Goal: Task Accomplishment & Management: Complete application form

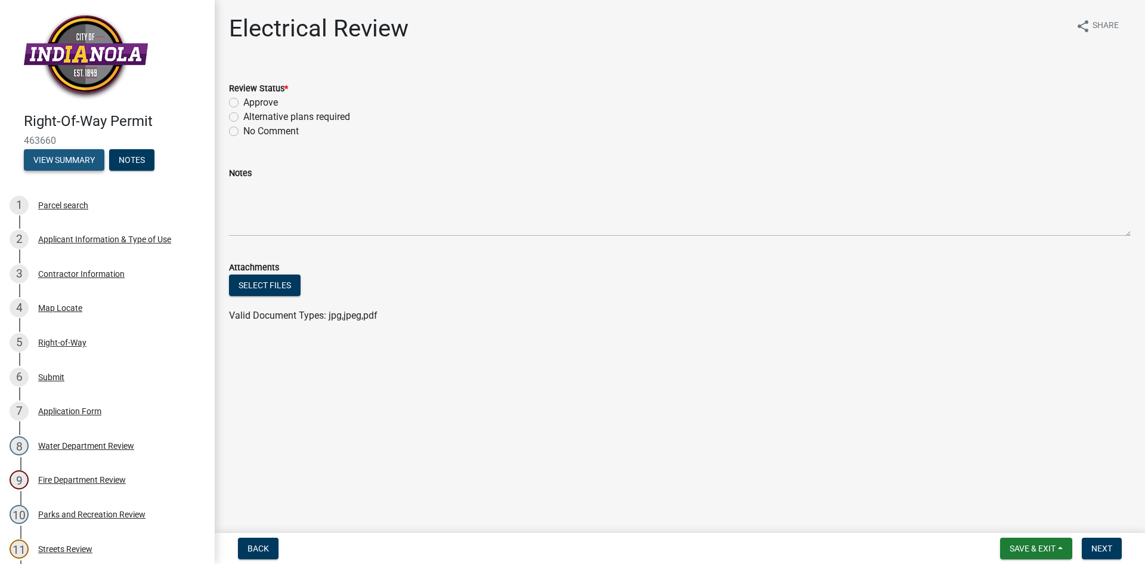
click at [73, 154] on button "View Summary" at bounding box center [64, 159] width 81 height 21
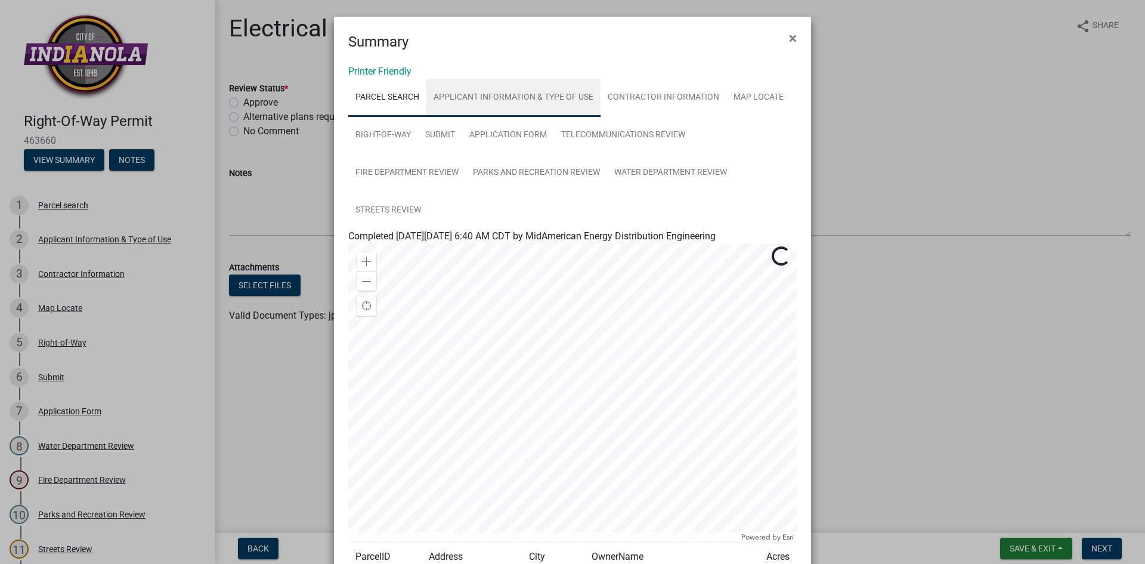
click at [554, 100] on link "Applicant Information & Type of Use" at bounding box center [513, 98] width 174 height 38
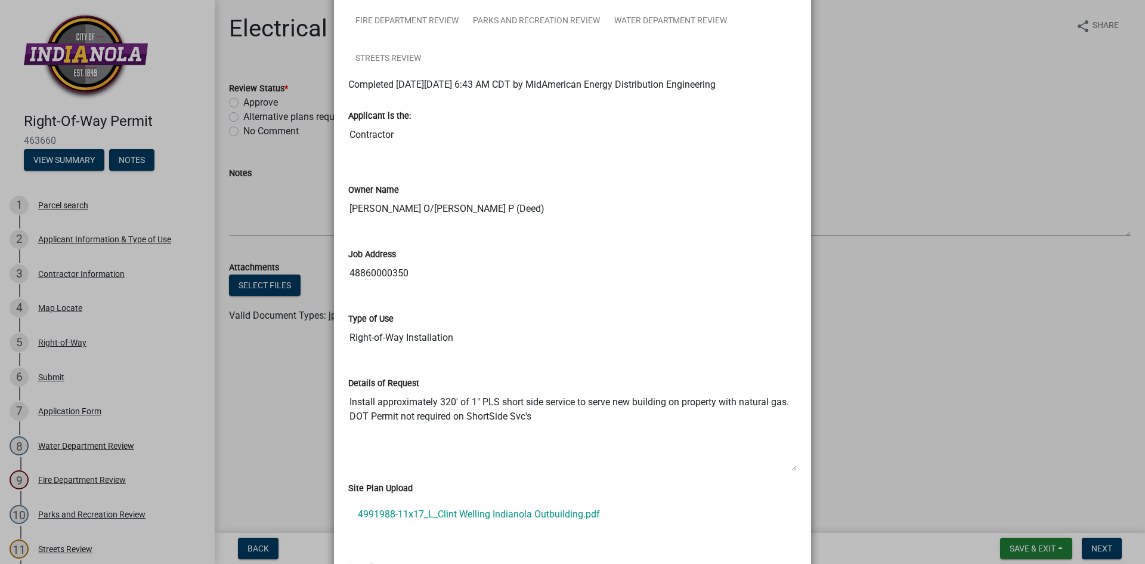
scroll to position [179, 0]
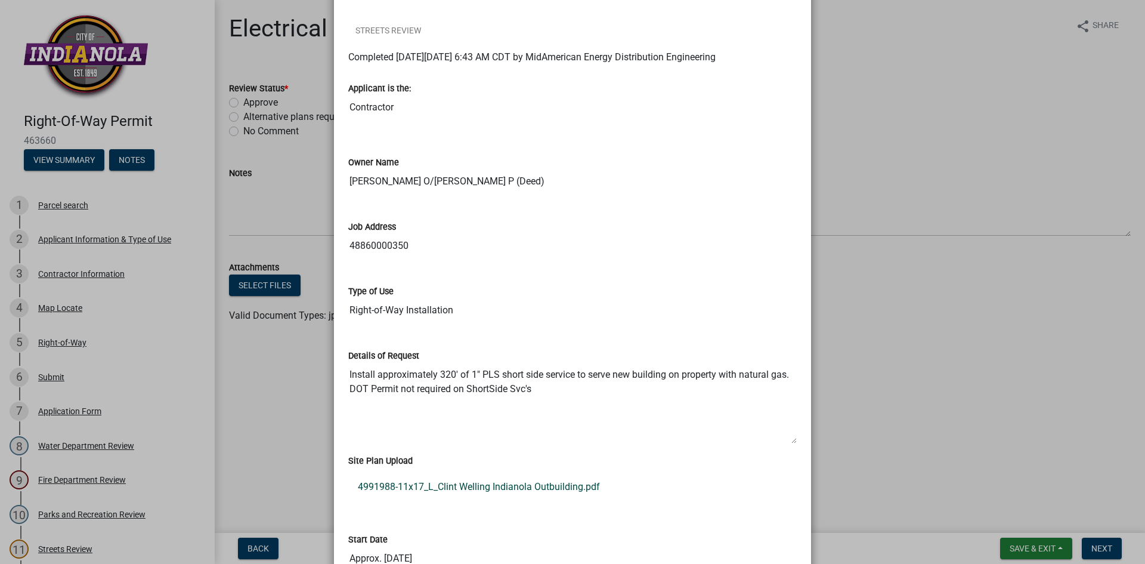
click at [512, 497] on link "4991988-11x17_L_Clint Welling Indianola Outbuilding.pdf" at bounding box center [572, 486] width 449 height 29
click at [954, 98] on ngb-modal-window "Summary × Printer Friendly Parcel search Applicant Information & Type of Use Co…" at bounding box center [572, 282] width 1145 height 564
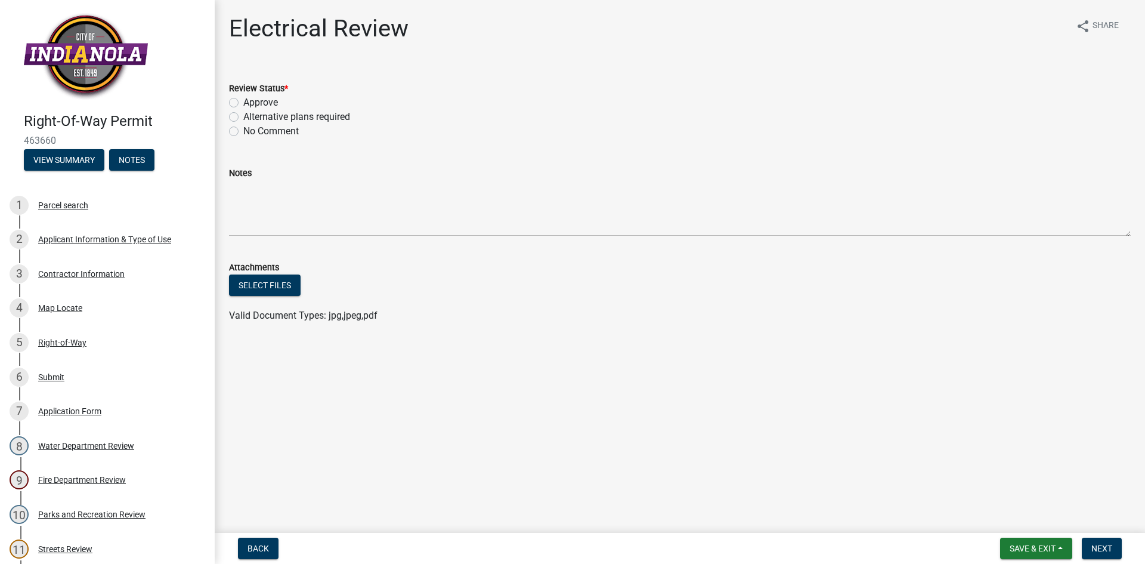
click at [243, 101] on label "Approve" at bounding box center [260, 102] width 35 height 14
click at [243, 101] on input "Approve" at bounding box center [247, 99] width 8 height 8
radio input "true"
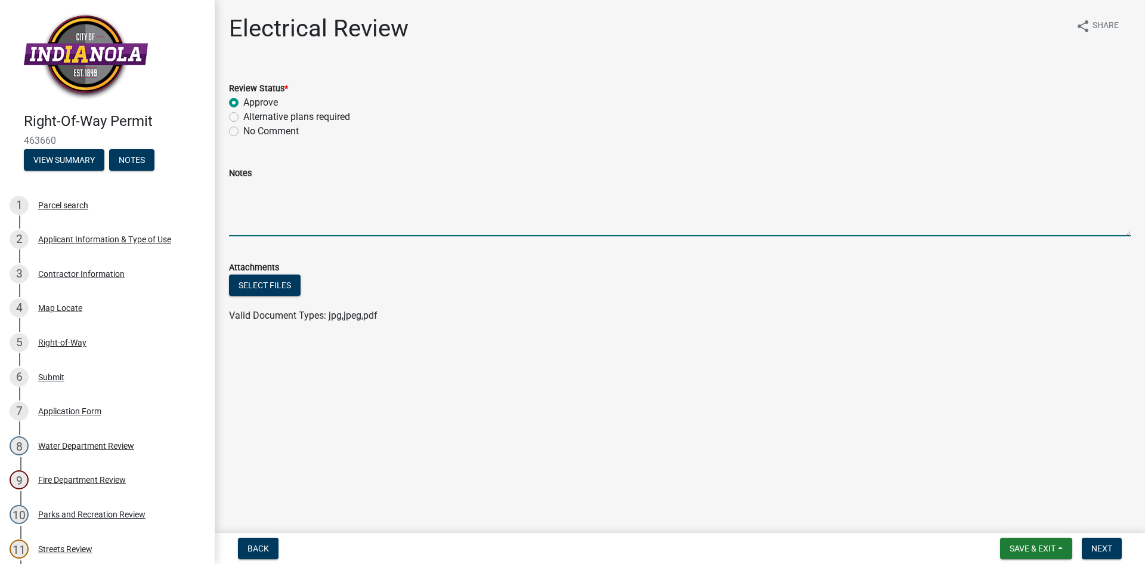
click at [271, 184] on textarea "Notes" at bounding box center [680, 208] width 902 height 56
type textarea "Underground [MEDICAL_DATA] cables in the area. Dig with caution."
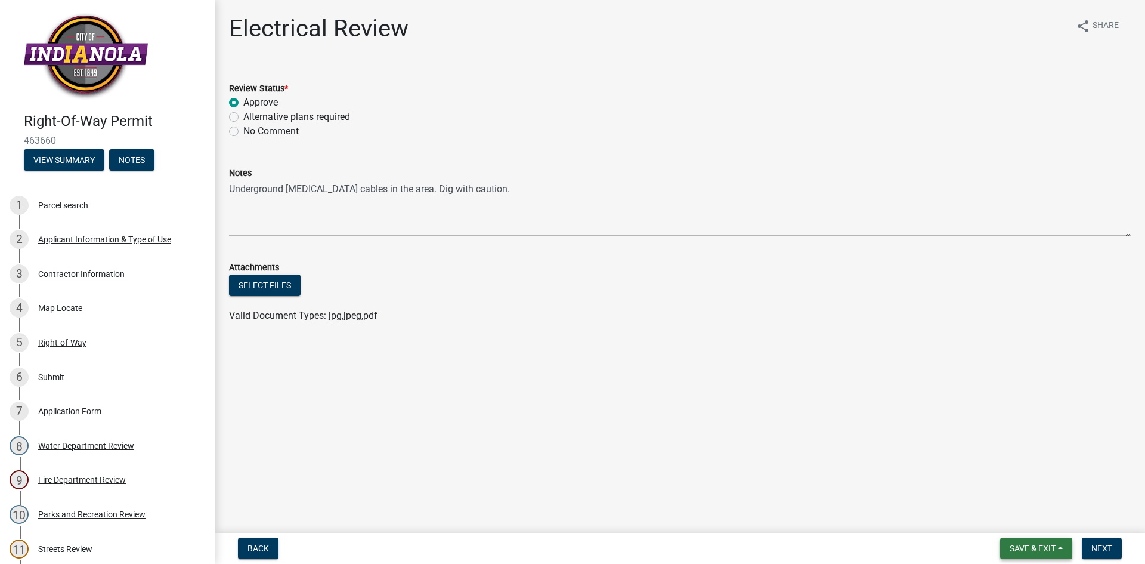
click at [1053, 552] on span "Save & Exit" at bounding box center [1033, 548] width 46 height 10
click at [1045, 494] on button "Save" at bounding box center [1024, 488] width 95 height 29
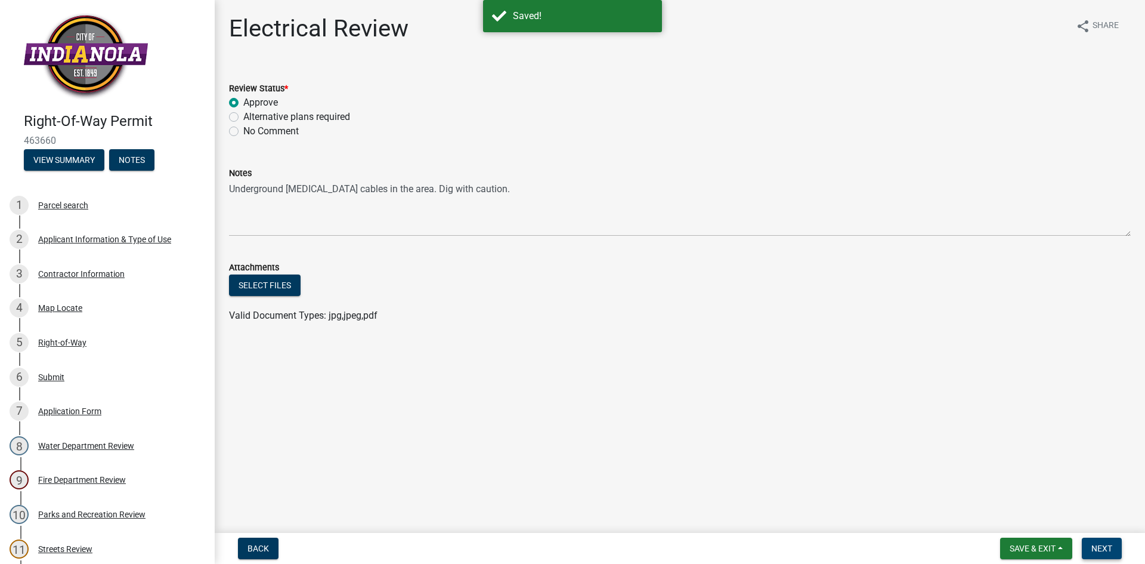
click at [1098, 552] on span "Next" at bounding box center [1102, 548] width 21 height 10
